Goal: Navigation & Orientation: Find specific page/section

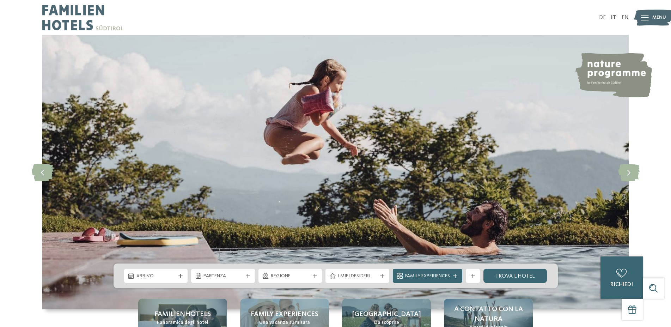
click at [648, 17] on icon at bounding box center [645, 18] width 8 height 6
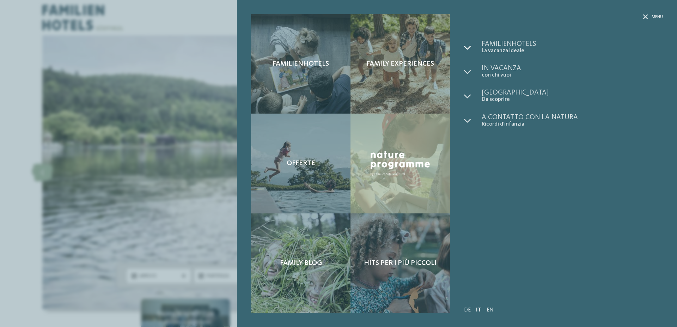
click at [471, 48] on div at bounding box center [473, 48] width 18 height 14
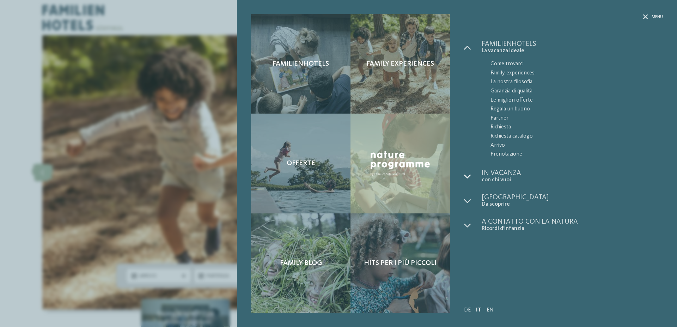
click at [466, 174] on icon at bounding box center [467, 176] width 7 height 7
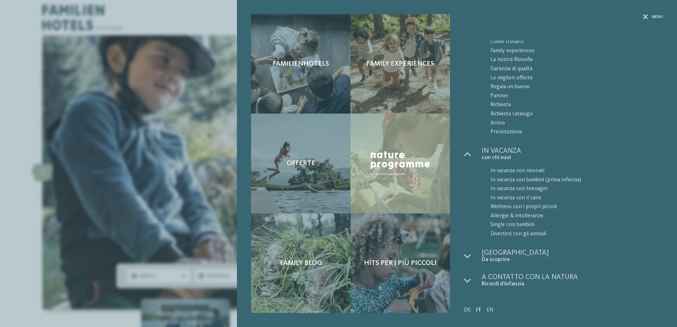
scroll to position [23, 0]
click at [493, 252] on span "[GEOGRAPHIC_DATA]" at bounding box center [571, 251] width 181 height 7
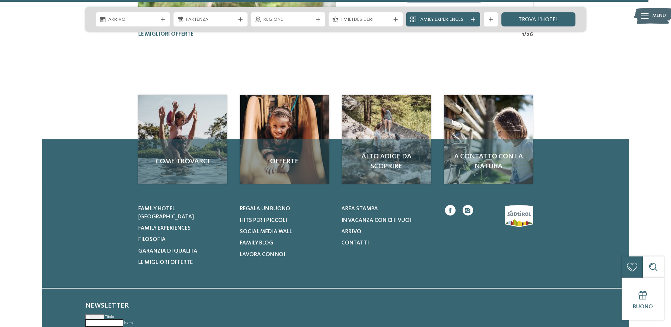
scroll to position [1761, 0]
